Goal: Information Seeking & Learning: Compare options

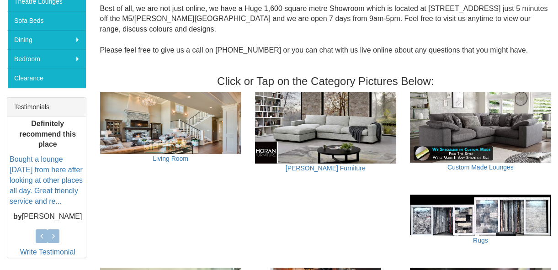
scroll to position [166, 0]
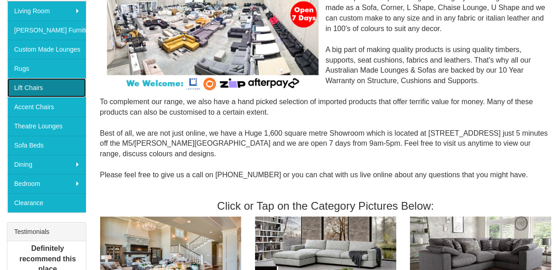
click at [35, 86] on link "Lift Chairs" at bounding box center [46, 87] width 79 height 19
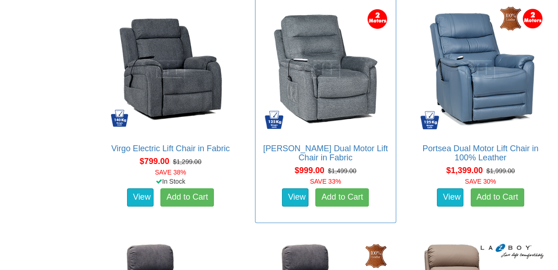
scroll to position [581, 0]
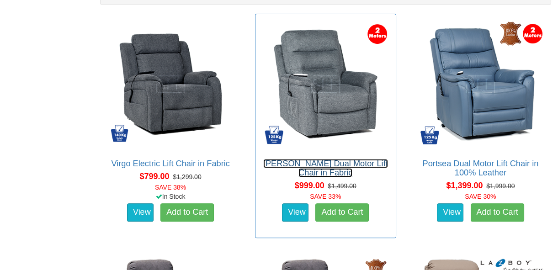
click at [361, 159] on link "[PERSON_NAME] Dual Motor Lift Chair in Fabric" at bounding box center [325, 168] width 125 height 18
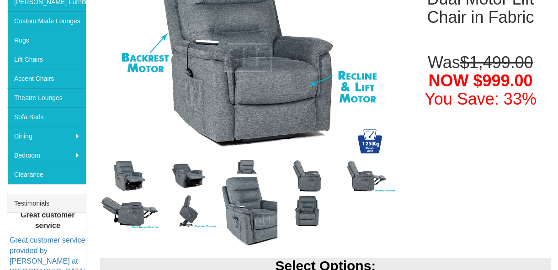
scroll to position [208, 0]
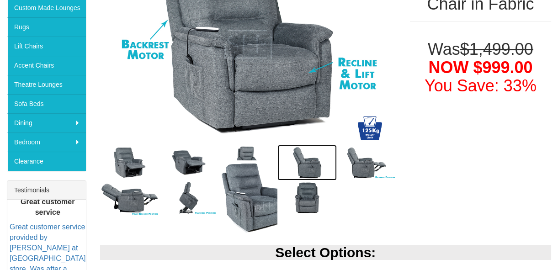
click at [311, 159] on img at bounding box center [306, 163] width 59 height 36
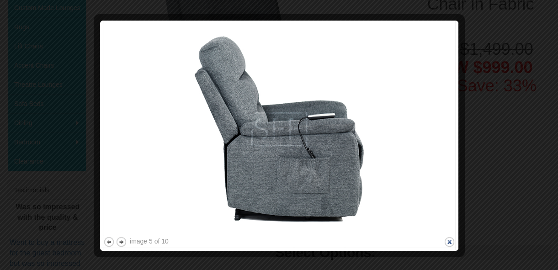
click at [448, 240] on button "close" at bounding box center [449, 241] width 11 height 11
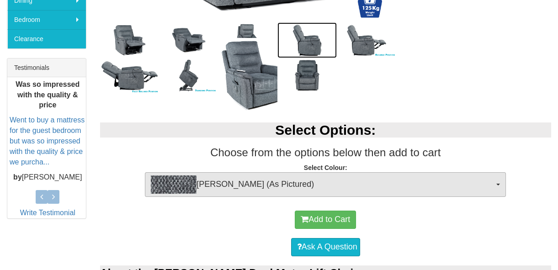
scroll to position [332, 0]
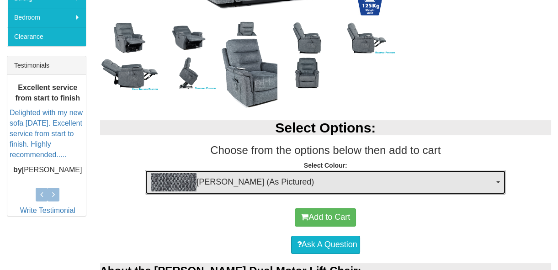
click at [500, 181] on span "button" at bounding box center [498, 182] width 4 height 2
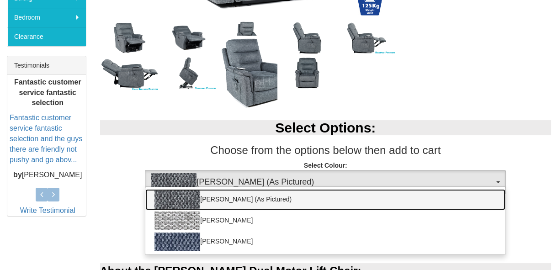
click at [296, 196] on link "Mia Onyx (As Pictured)" at bounding box center [325, 199] width 360 height 21
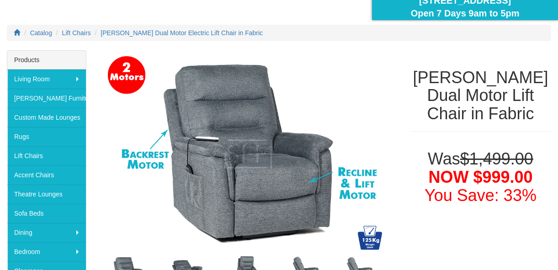
scroll to position [83, 0]
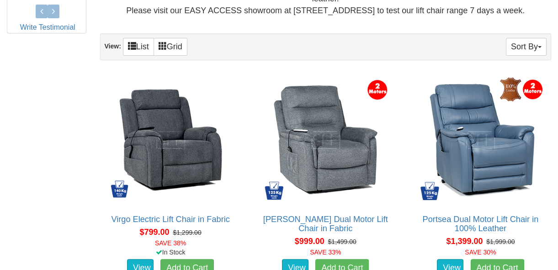
scroll to position [540, 0]
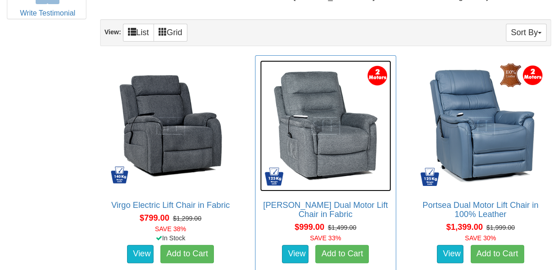
click at [353, 135] on img at bounding box center [325, 125] width 131 height 131
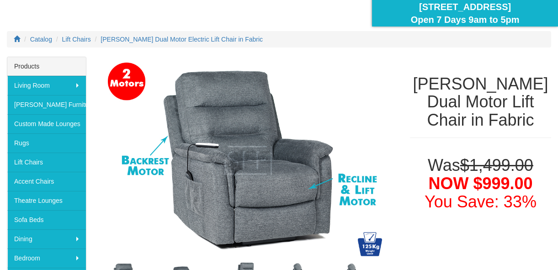
scroll to position [83, 0]
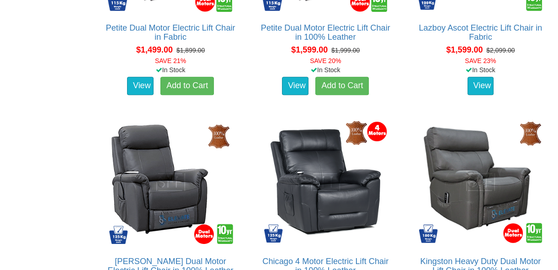
scroll to position [1074, 0]
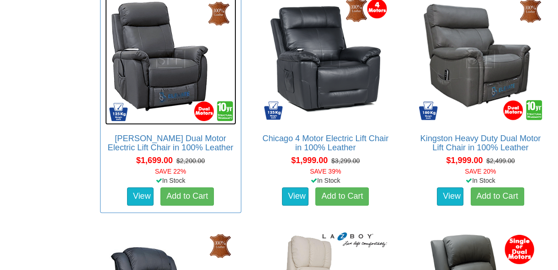
click at [165, 79] on img at bounding box center [170, 59] width 131 height 131
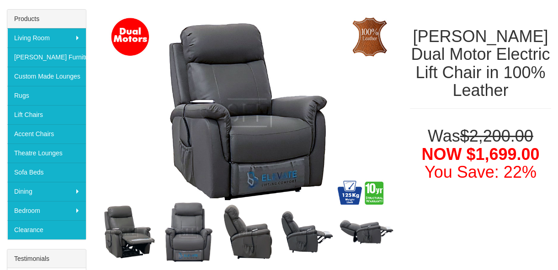
scroll to position [124, 0]
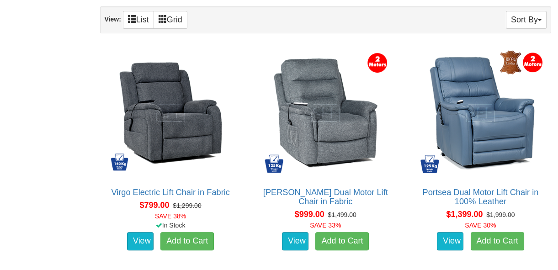
scroll to position [533, 0]
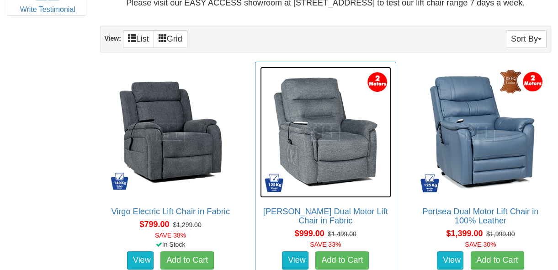
click at [330, 151] on img at bounding box center [325, 132] width 131 height 131
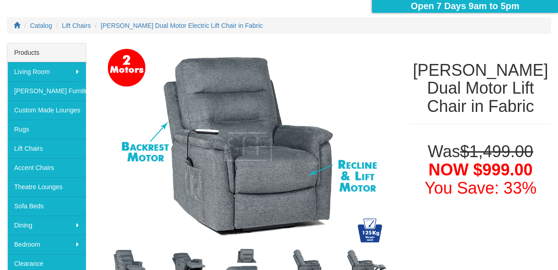
scroll to position [124, 0]
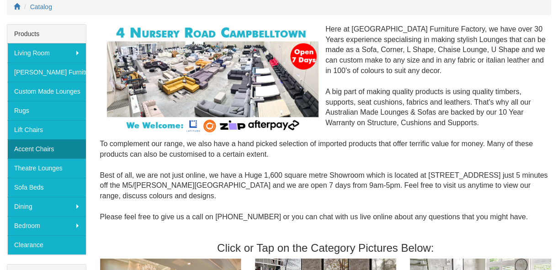
scroll to position [124, 0]
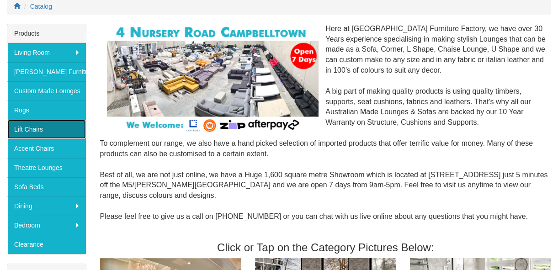
click at [37, 124] on link "Lift Chairs" at bounding box center [46, 129] width 79 height 19
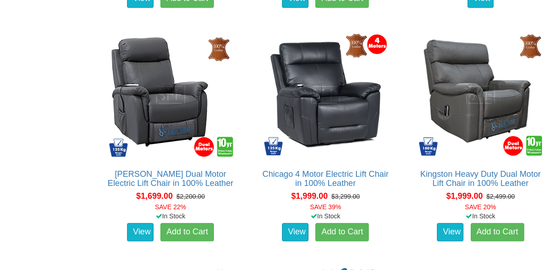
scroll to position [1038, 0]
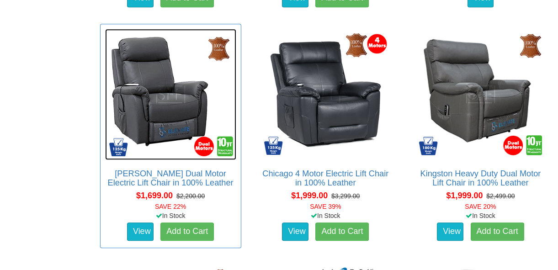
click at [165, 101] on img at bounding box center [170, 94] width 131 height 131
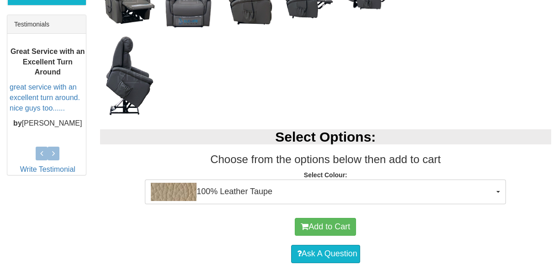
scroll to position [374, 0]
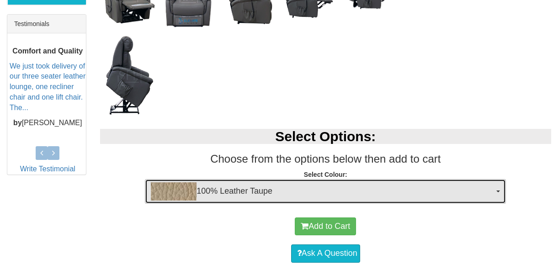
click at [419, 187] on span "100% Leather Taupe" at bounding box center [322, 191] width 343 height 18
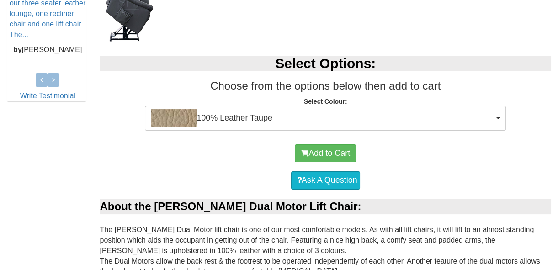
scroll to position [447, 0]
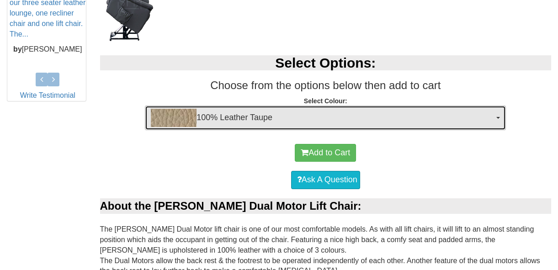
click at [484, 117] on span "100% Leather Taupe" at bounding box center [322, 118] width 343 height 18
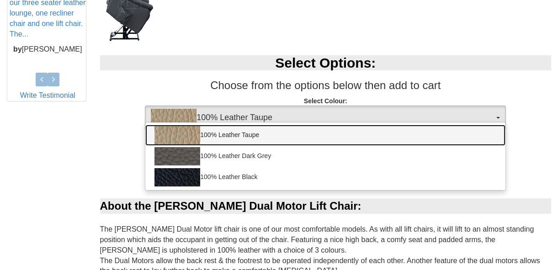
click at [296, 137] on link "100% Leather Taupe" at bounding box center [325, 135] width 360 height 21
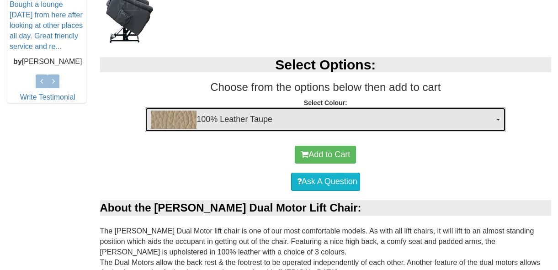
scroll to position [489, 0]
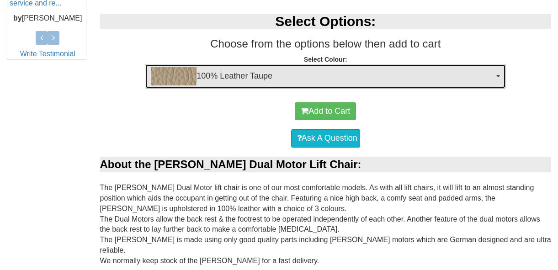
click at [352, 75] on span "100% Leather Taupe" at bounding box center [322, 76] width 343 height 18
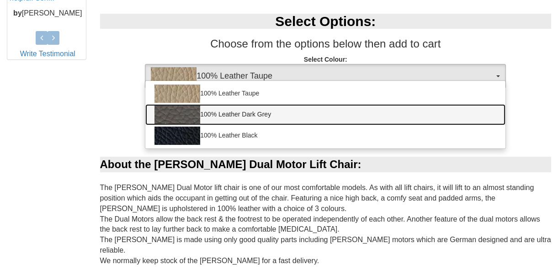
click at [286, 113] on link "100% Leather Dark Grey" at bounding box center [325, 114] width 360 height 21
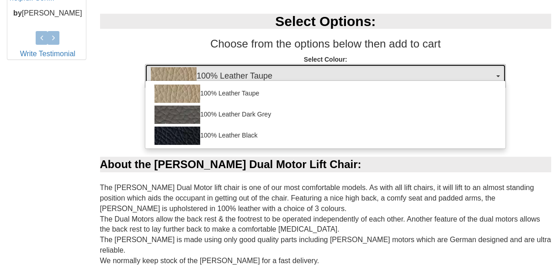
select select "1825"
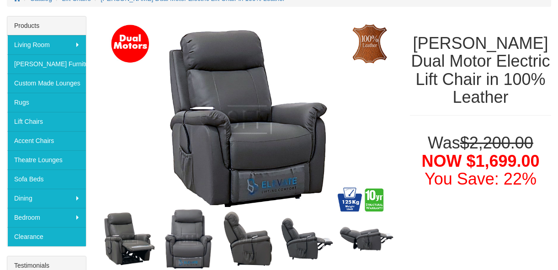
scroll to position [115, 0]
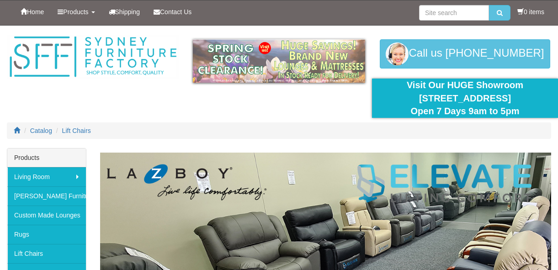
scroll to position [1034, 0]
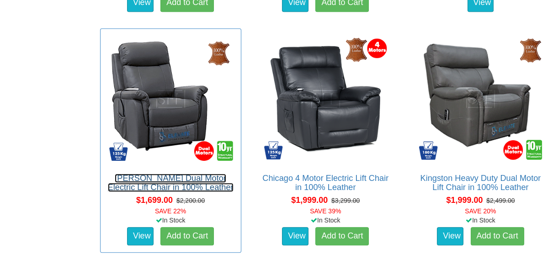
click at [151, 178] on link "[PERSON_NAME] Dual Motor Electric Lift Chair in 100% Leather" at bounding box center [171, 183] width 126 height 18
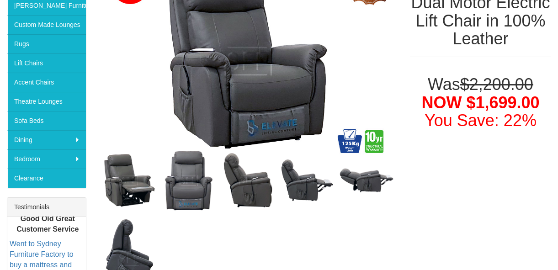
scroll to position [166, 0]
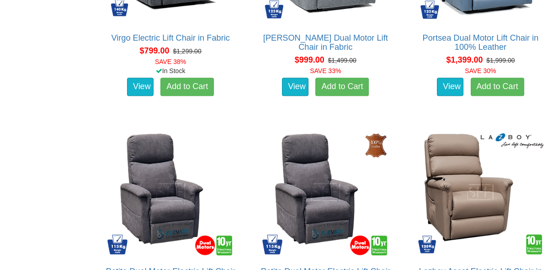
scroll to position [531, 0]
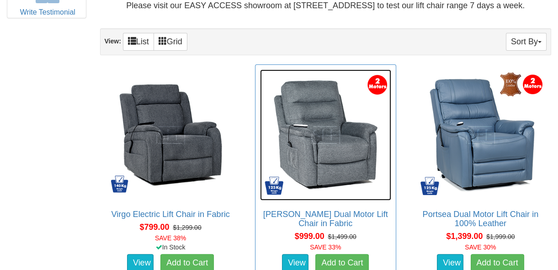
click at [322, 146] on img at bounding box center [325, 134] width 131 height 131
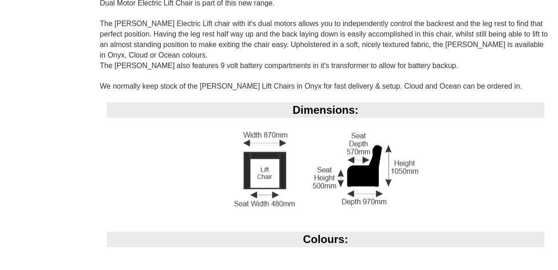
scroll to position [540, 0]
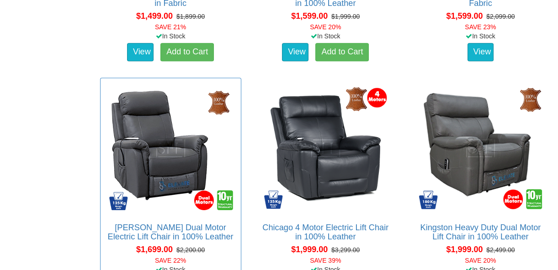
scroll to position [1023, 0]
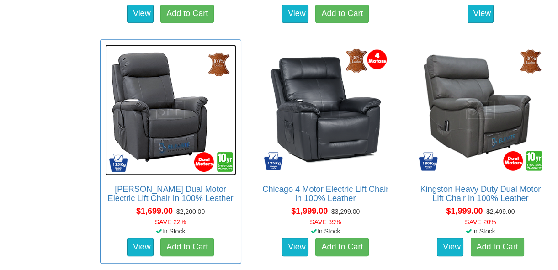
click at [167, 129] on img at bounding box center [170, 109] width 131 height 131
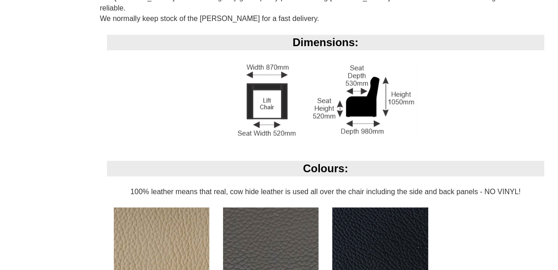
scroll to position [706, 0]
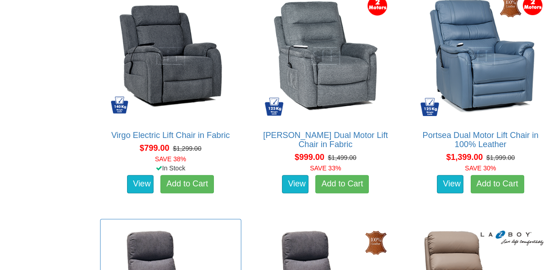
scroll to position [566, 0]
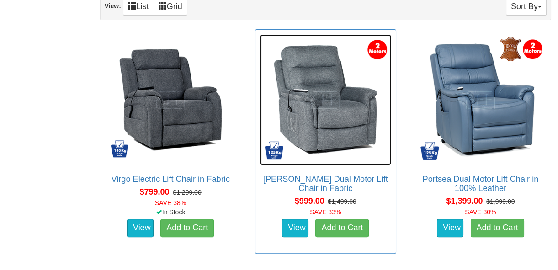
click at [315, 96] on img at bounding box center [325, 99] width 131 height 131
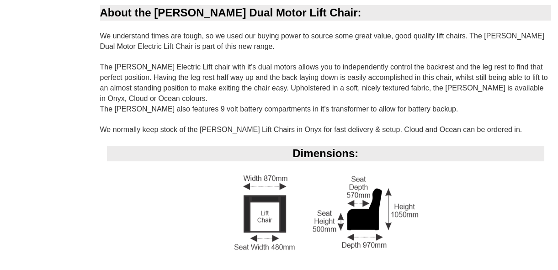
scroll to position [665, 0]
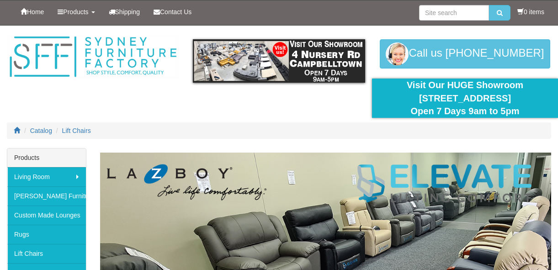
scroll to position [566, 0]
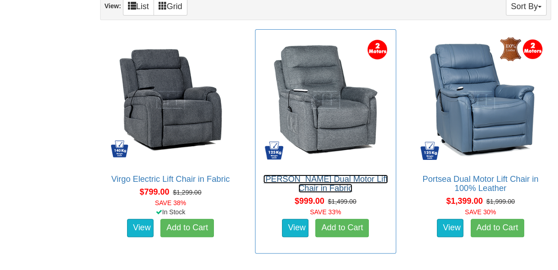
click at [337, 186] on h2 "[PERSON_NAME] Dual Motor Lift Chair in Fabric" at bounding box center [325, 184] width 131 height 18
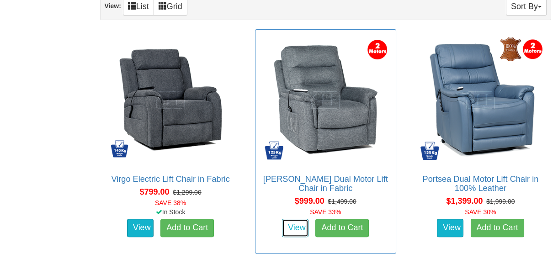
click at [301, 228] on link "View" at bounding box center [295, 228] width 27 height 18
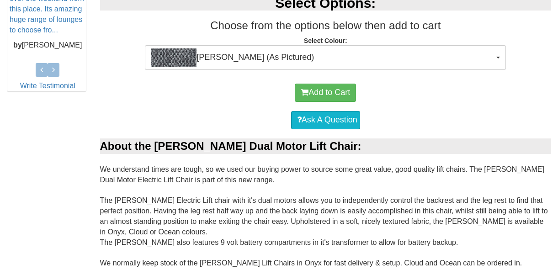
scroll to position [623, 0]
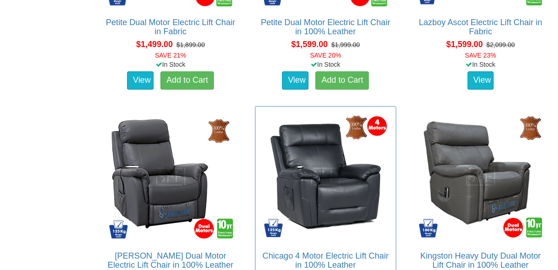
scroll to position [1019, 0]
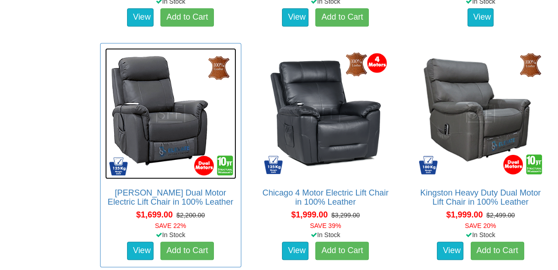
click at [182, 129] on img at bounding box center [170, 113] width 131 height 131
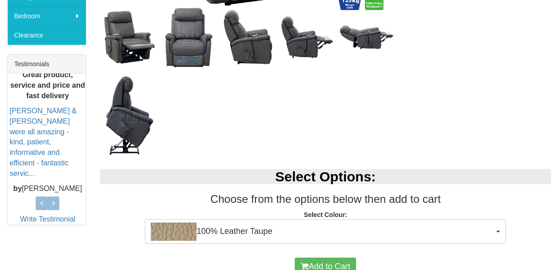
scroll to position [332, 0]
